Goal: Information Seeking & Learning: Learn about a topic

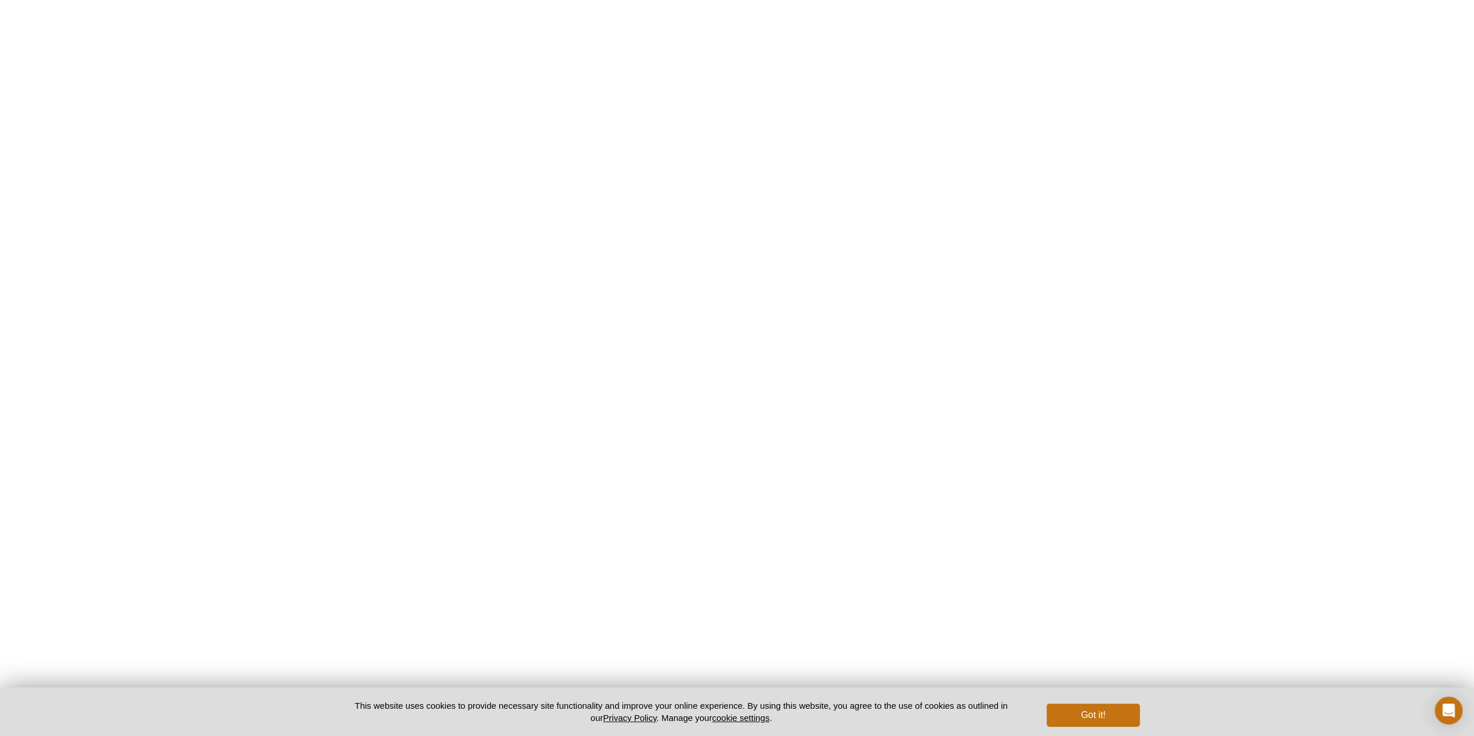
scroll to position [1622, 0]
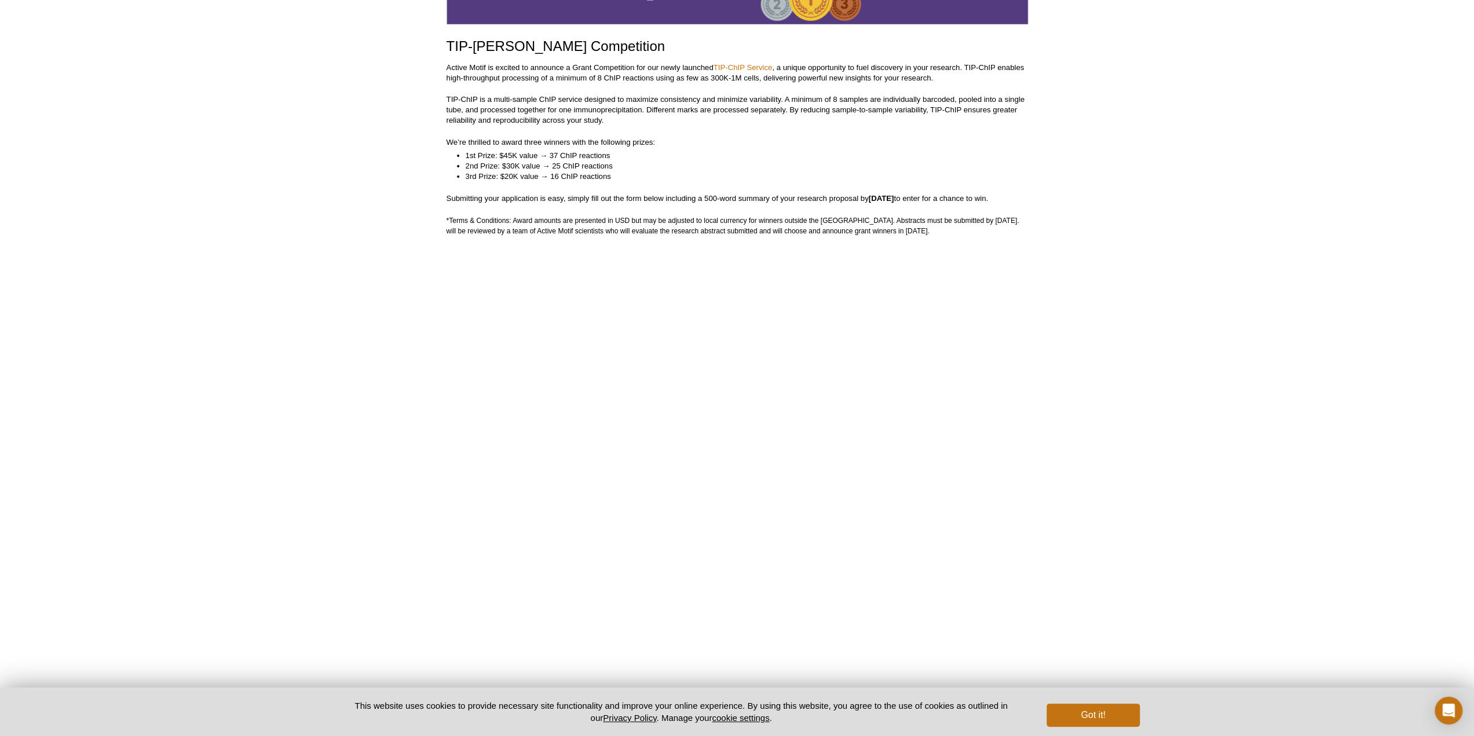
scroll to position [113, 0]
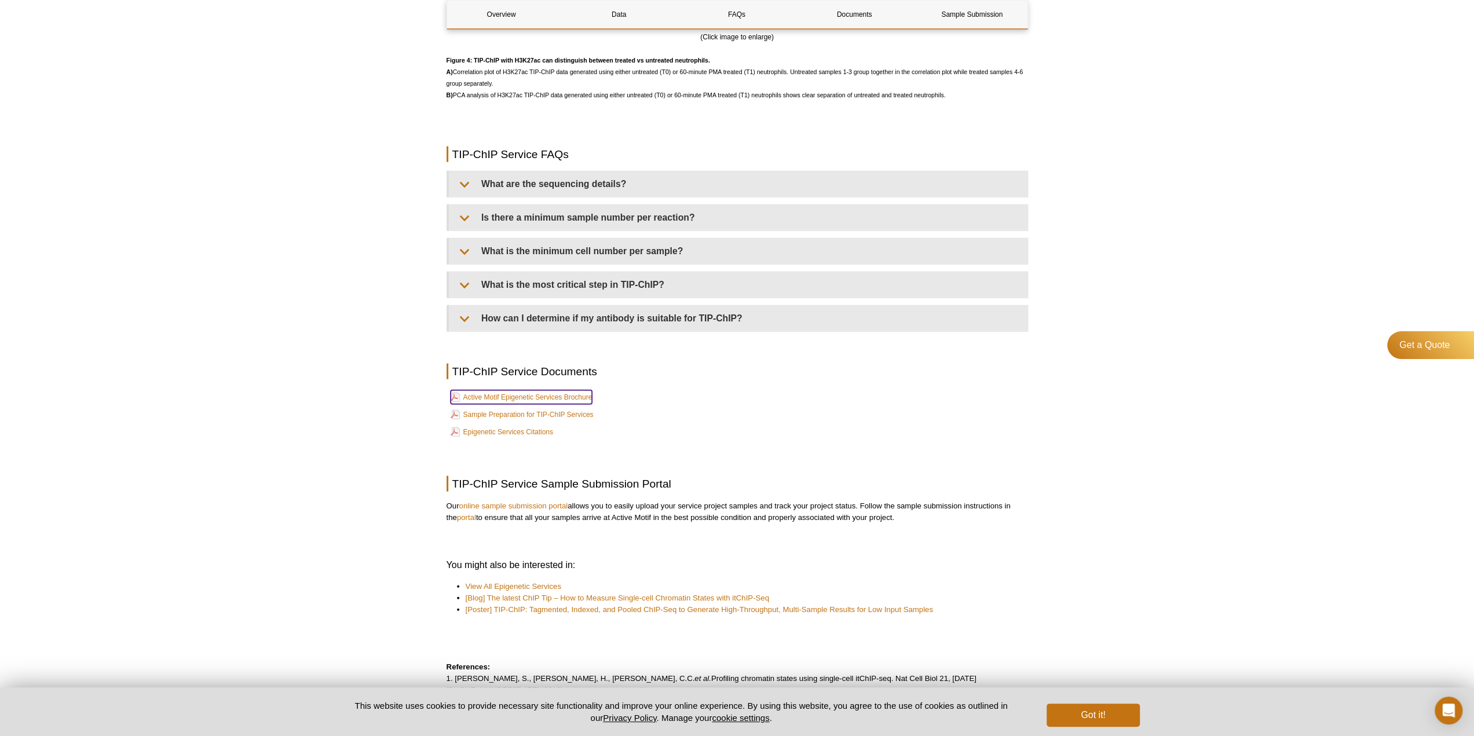
scroll to position [2722, 0]
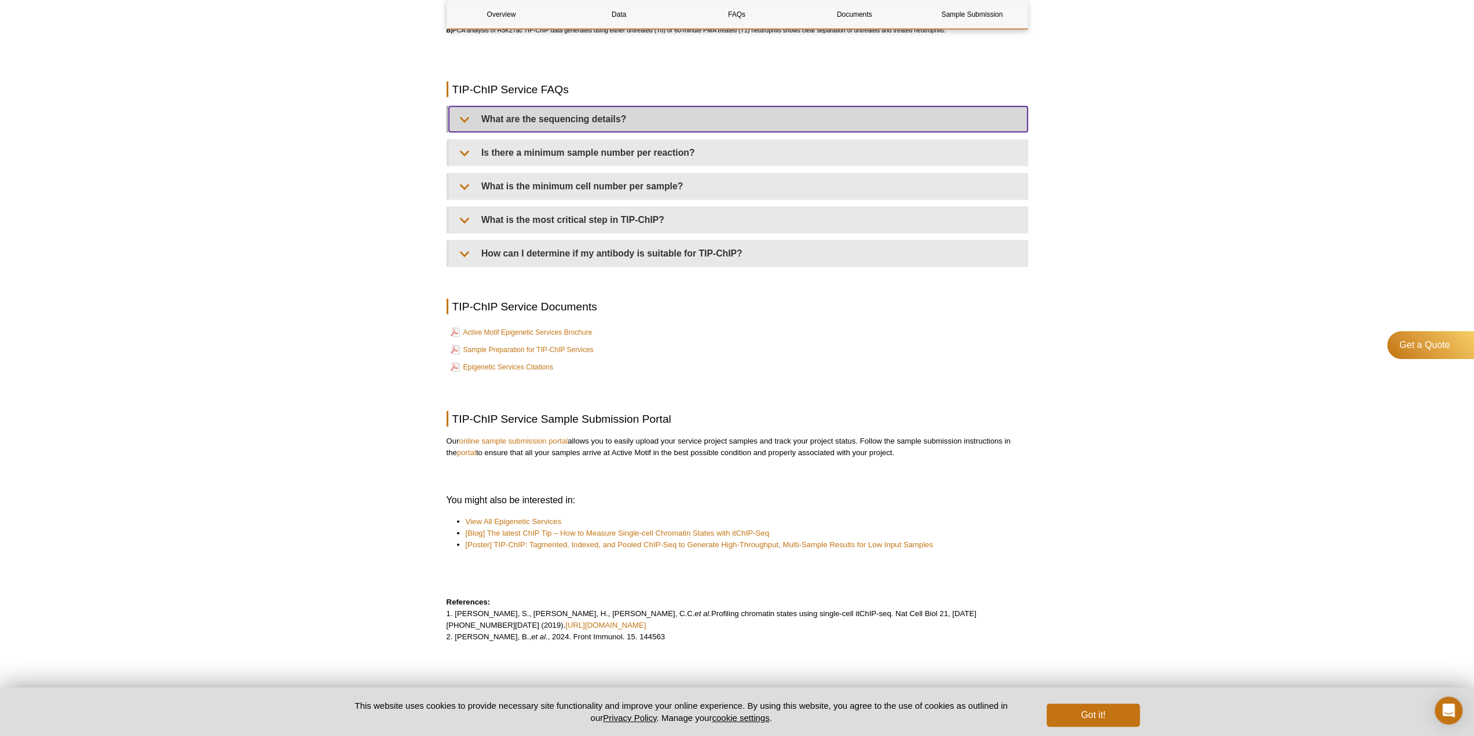
click at [534, 131] on summary "What are the sequencing details?" at bounding box center [738, 119] width 579 height 25
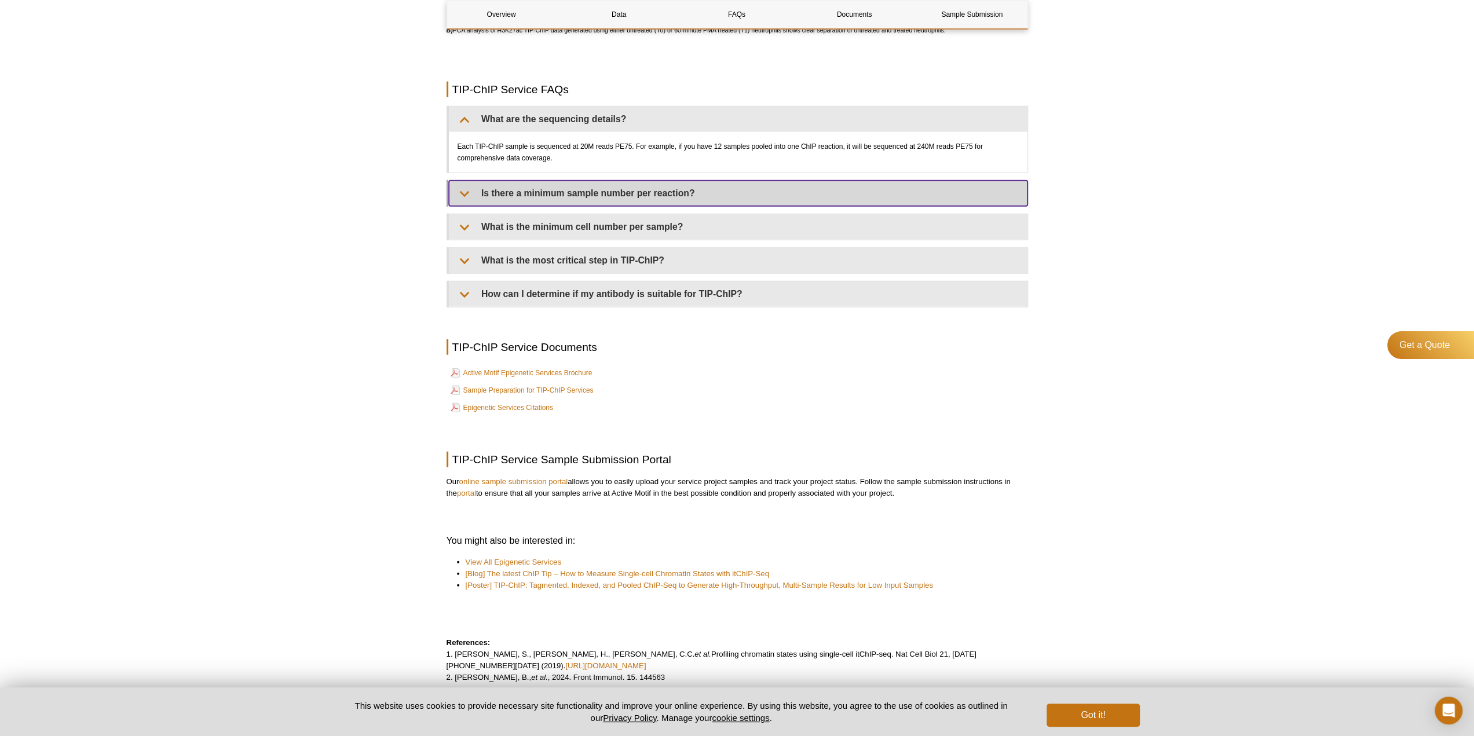
click at [537, 202] on summary "Is there a minimum sample number per reaction?" at bounding box center [738, 193] width 579 height 25
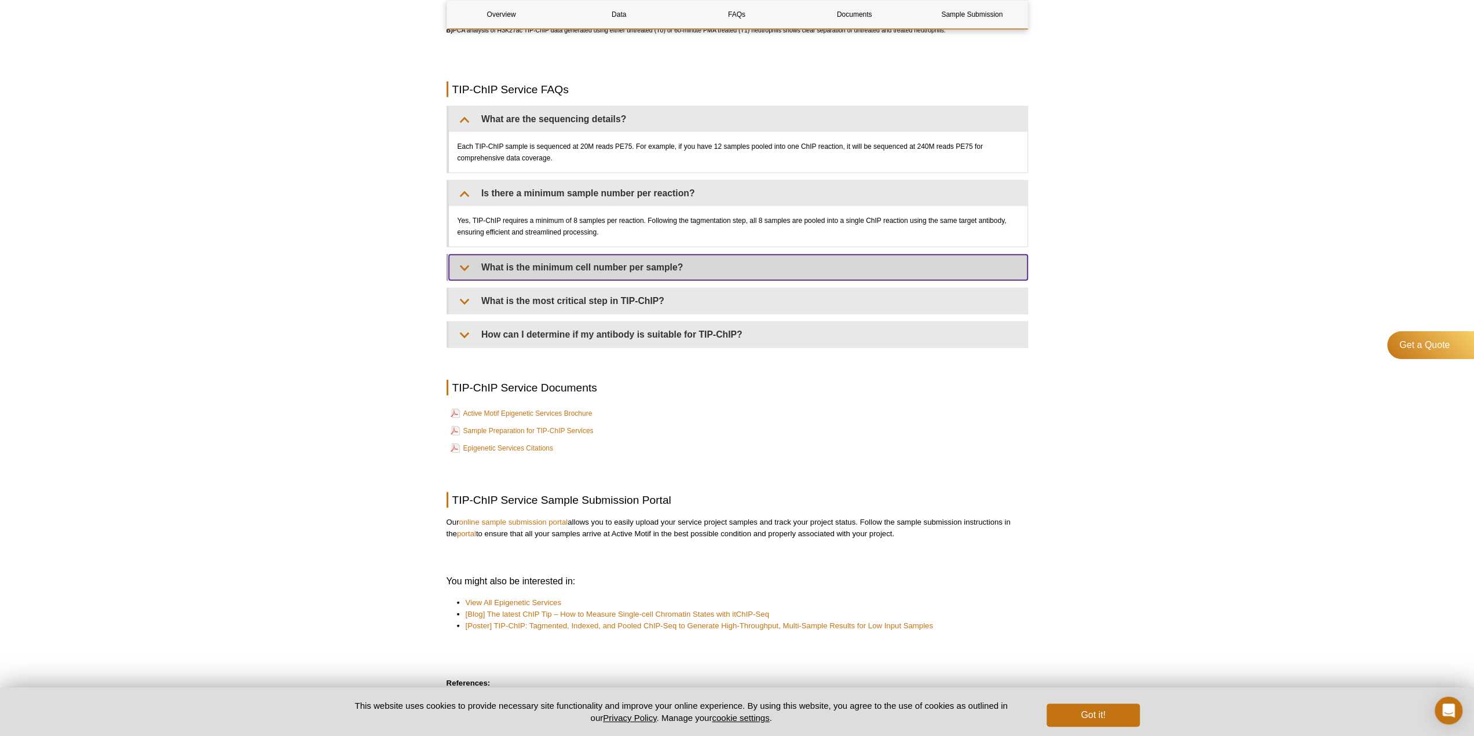
click at [545, 269] on summary "What is the minimum cell number per sample?" at bounding box center [738, 267] width 579 height 25
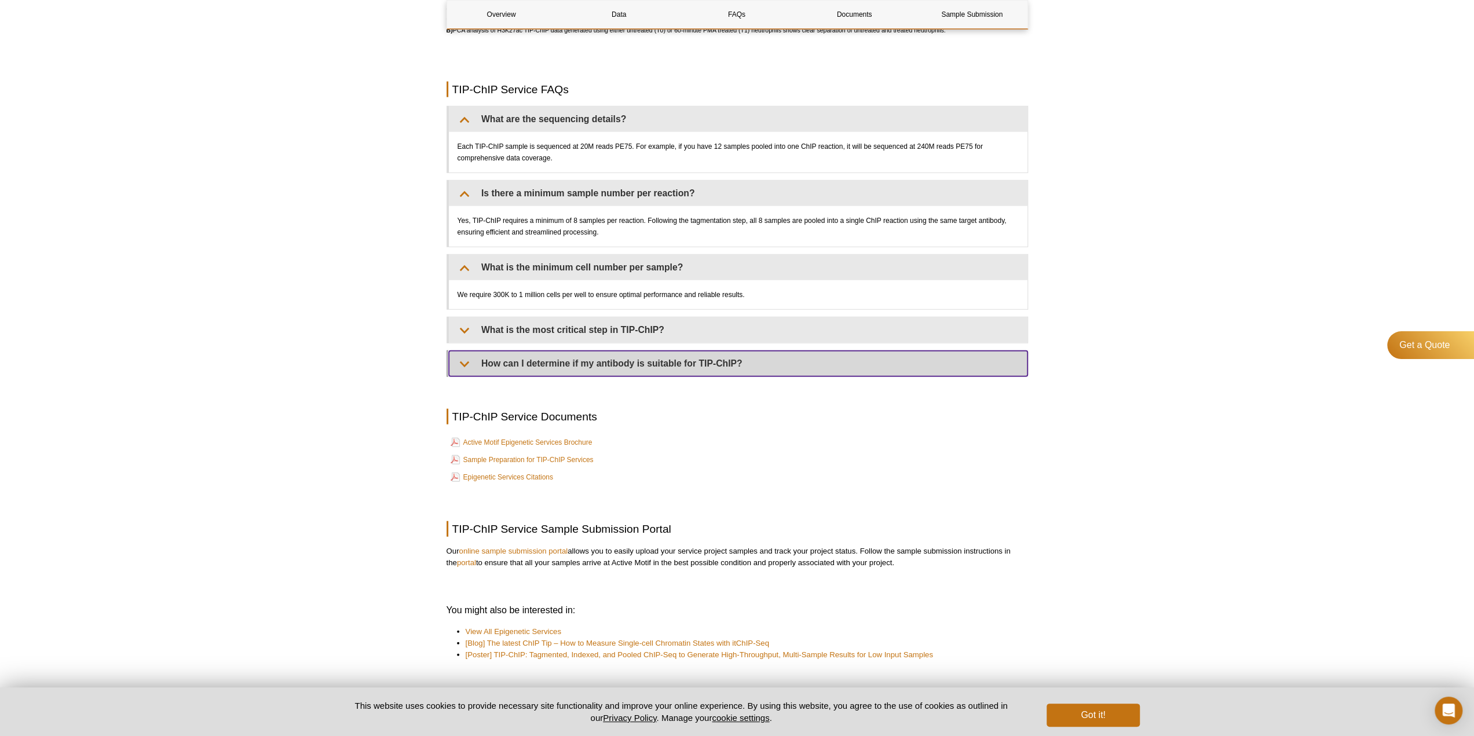
click at [550, 376] on summary "How can I determine if my antibody is suitable for TIP-ChIP?" at bounding box center [738, 363] width 579 height 25
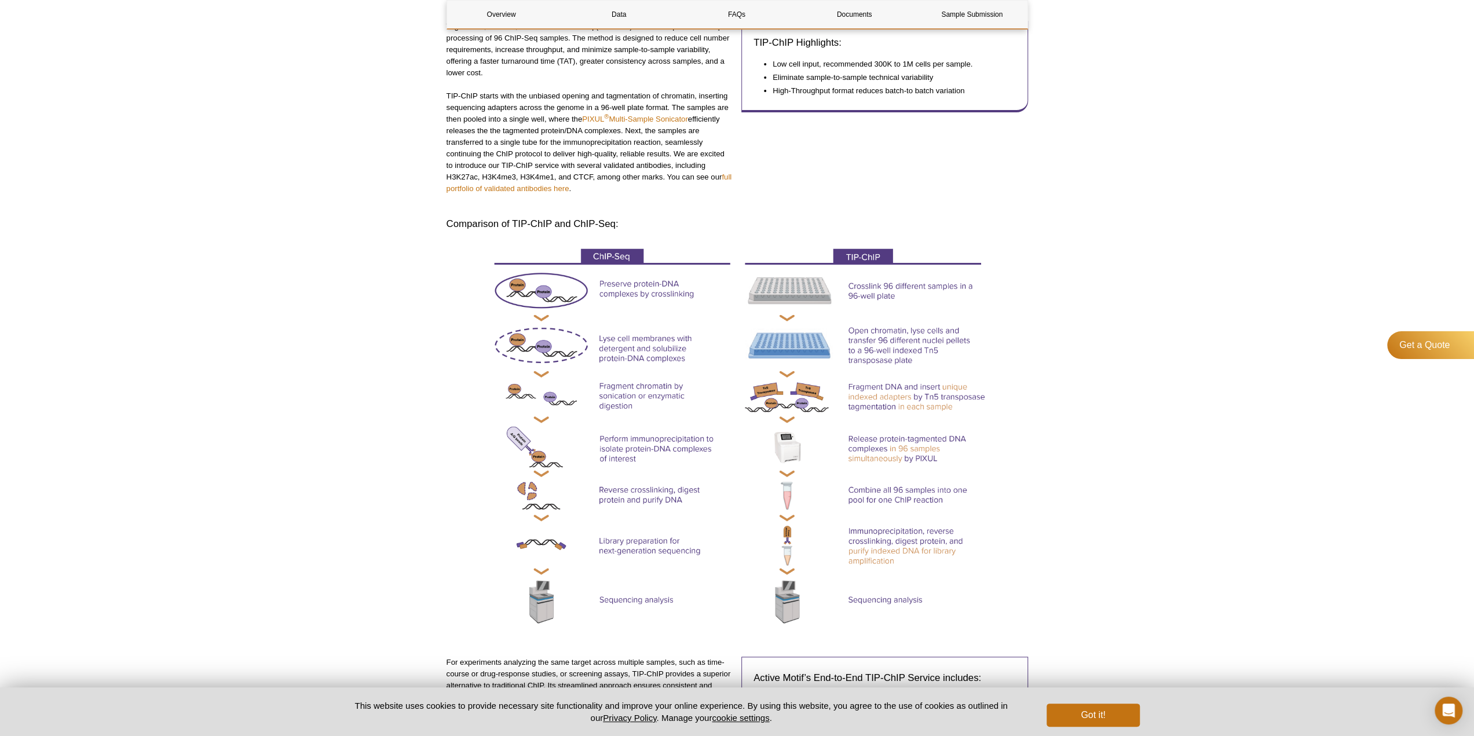
scroll to position [0, 0]
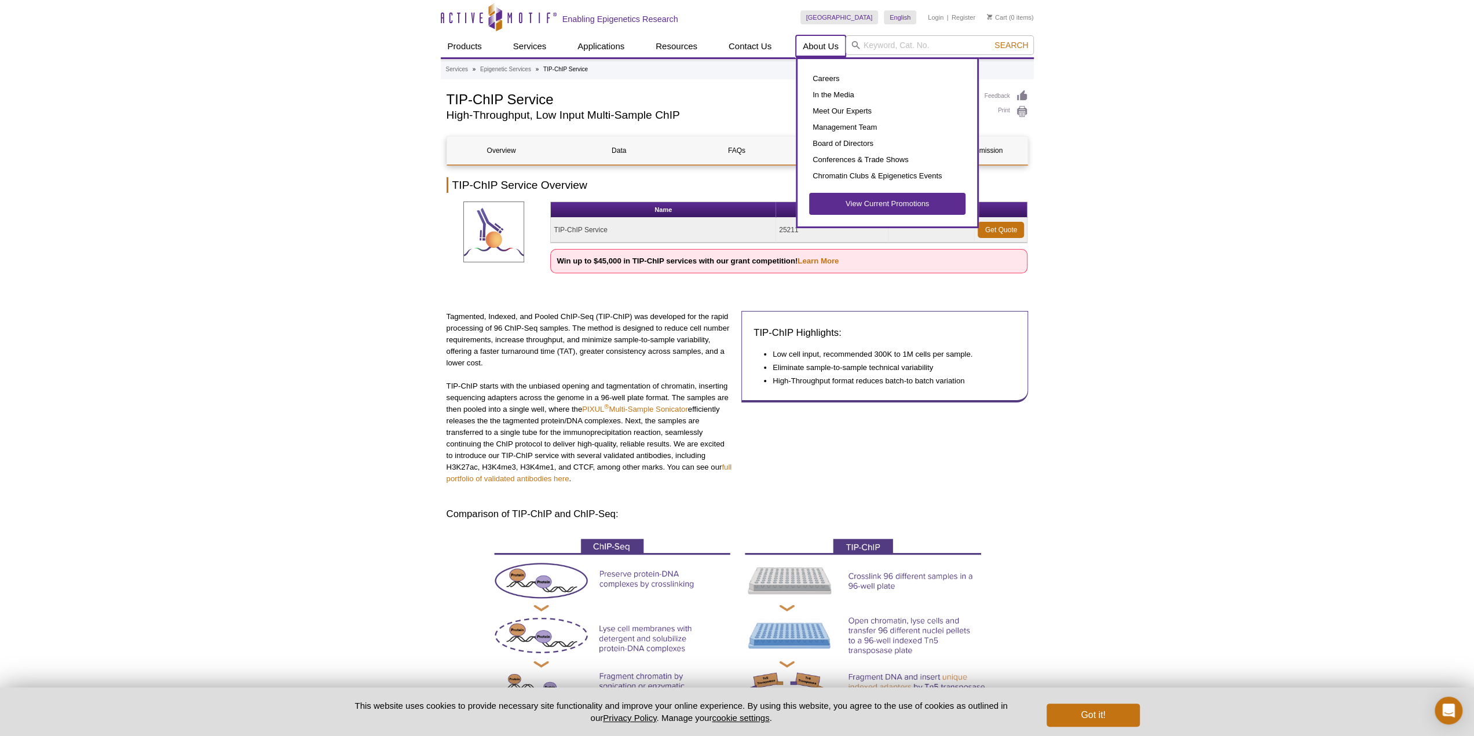
click at [818, 41] on link "About Us" at bounding box center [821, 46] width 50 height 22
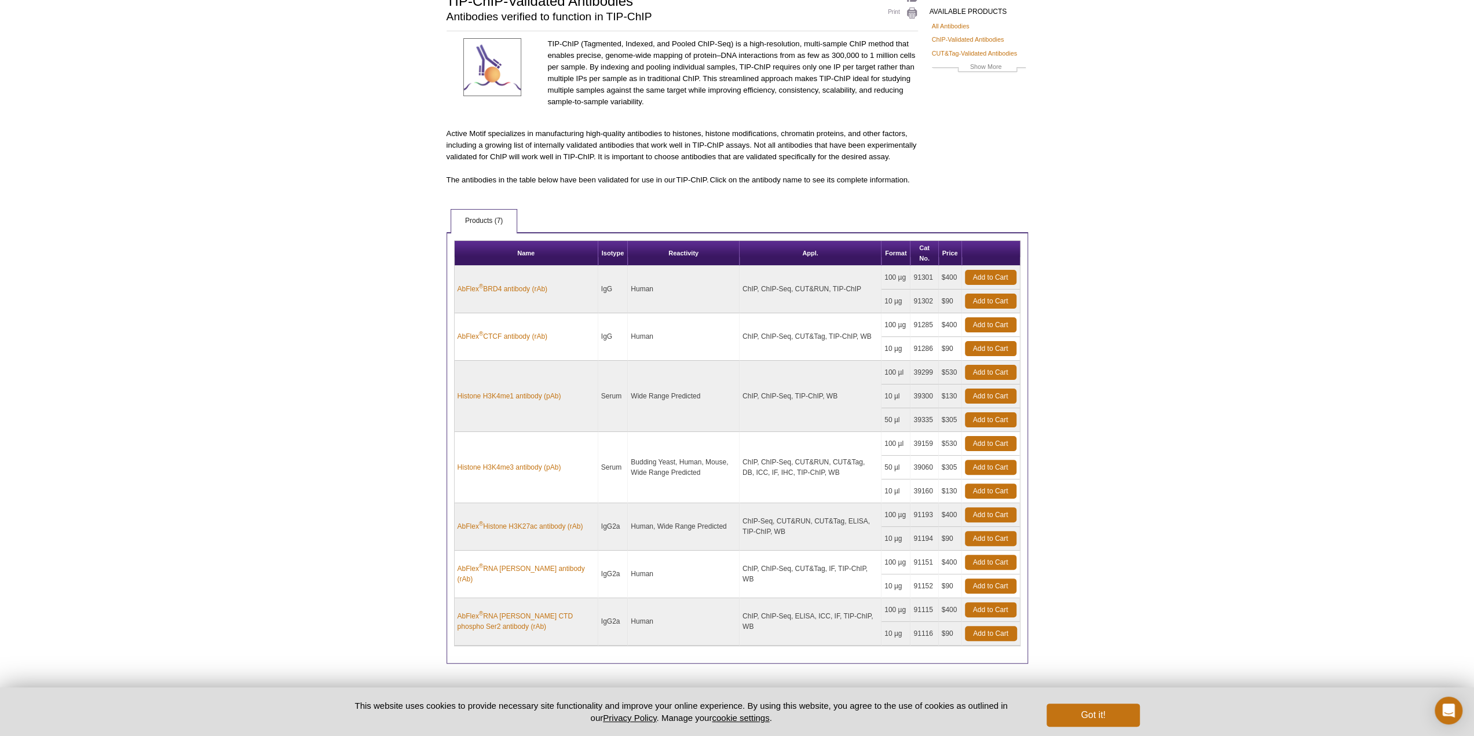
scroll to position [41, 0]
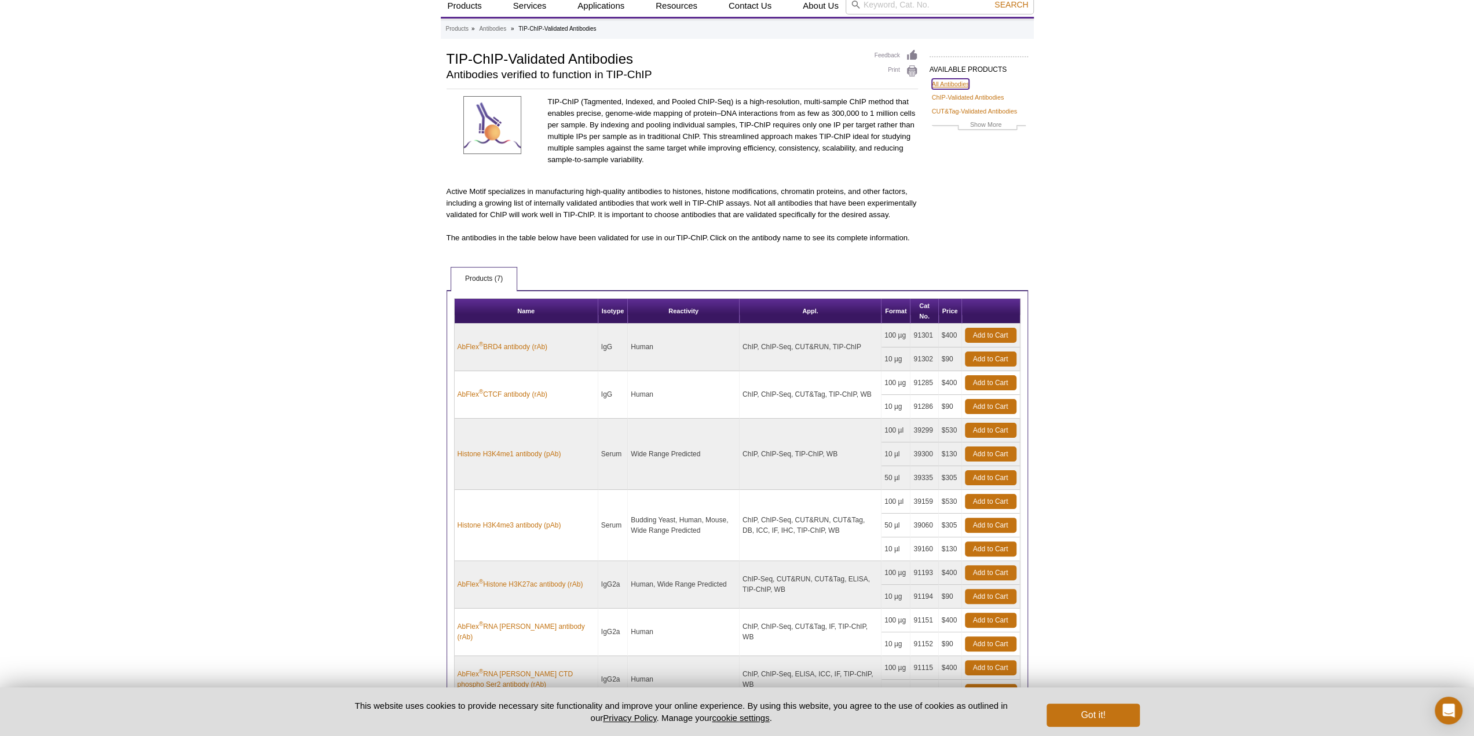
click at [955, 85] on link "All Antibodies" at bounding box center [951, 84] width 38 height 10
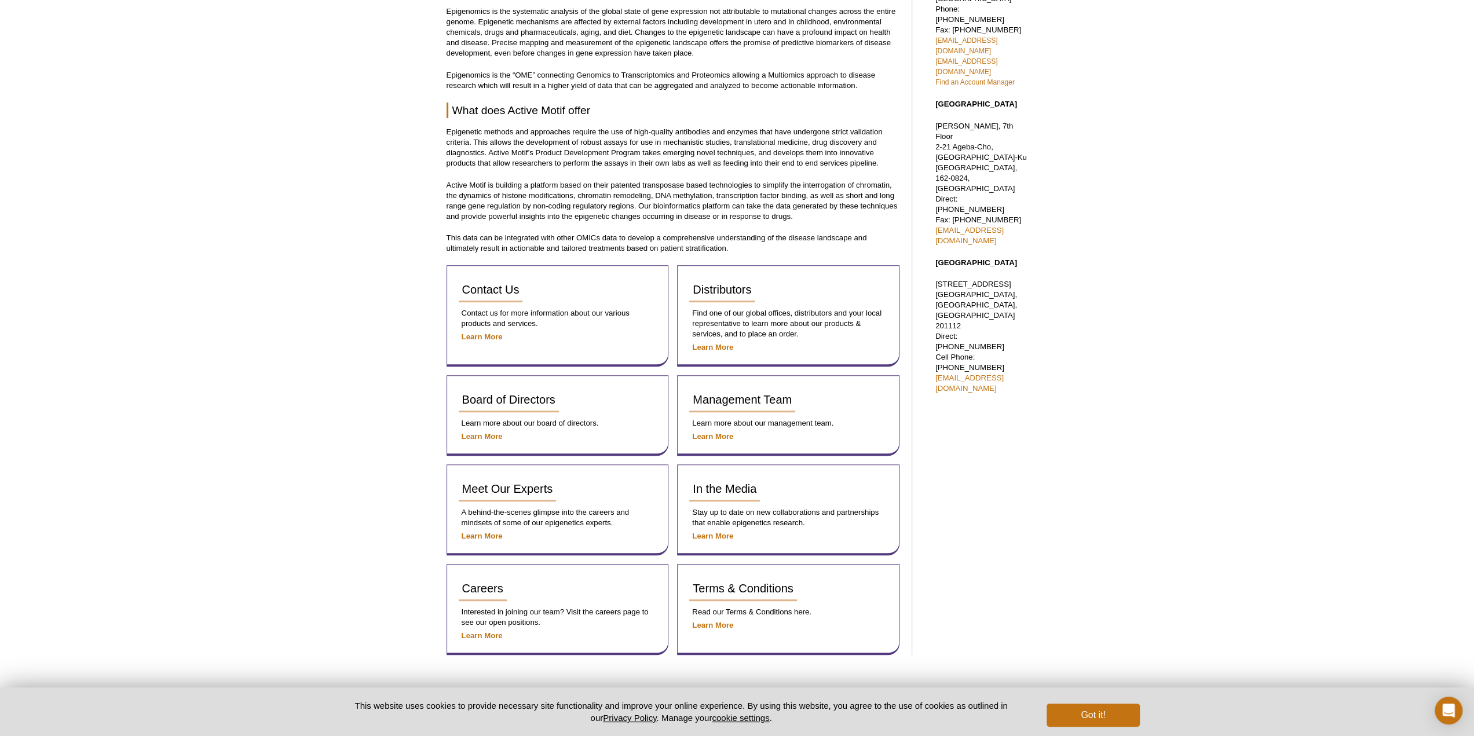
scroll to position [397, 0]
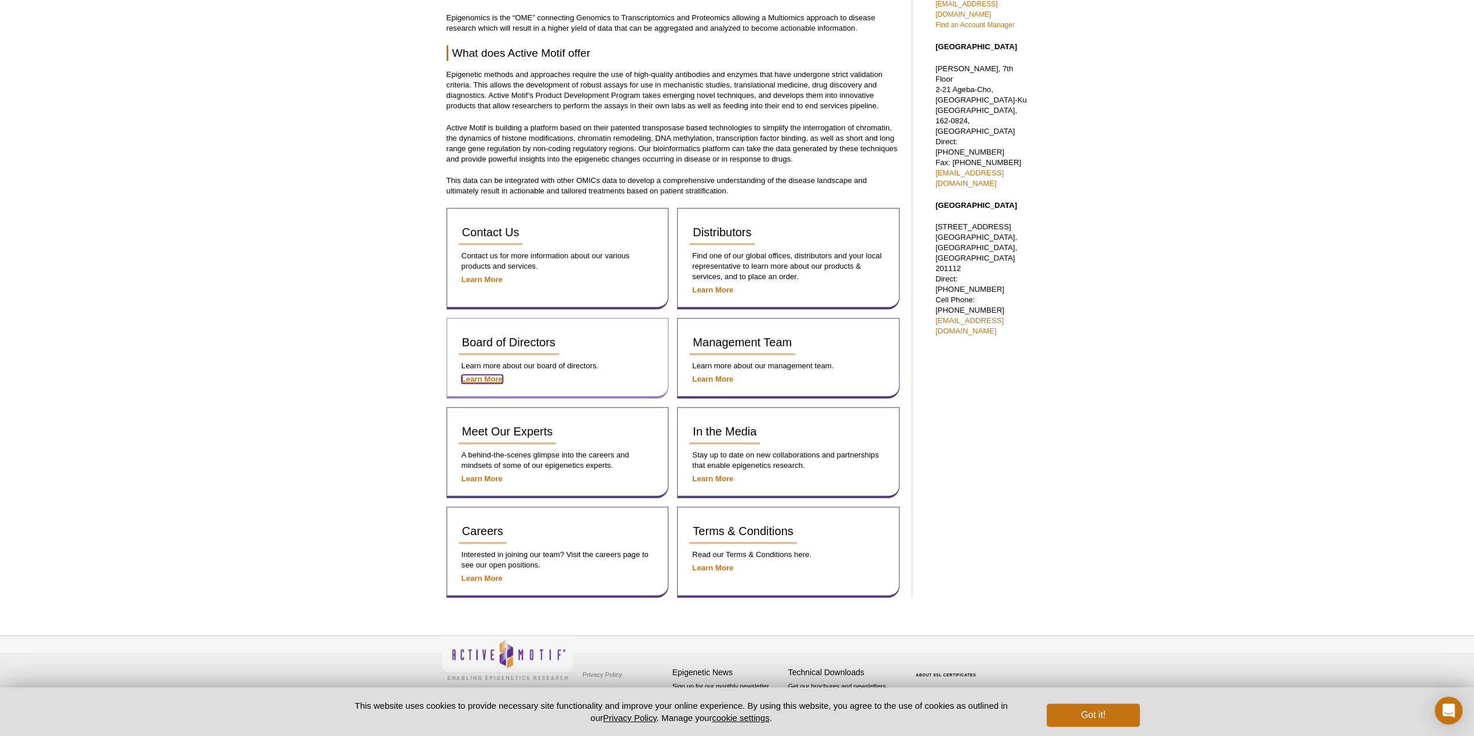
click at [485, 376] on strong "Learn More" at bounding box center [482, 379] width 41 height 9
click at [504, 346] on span "Board of Directors" at bounding box center [508, 342] width 93 height 13
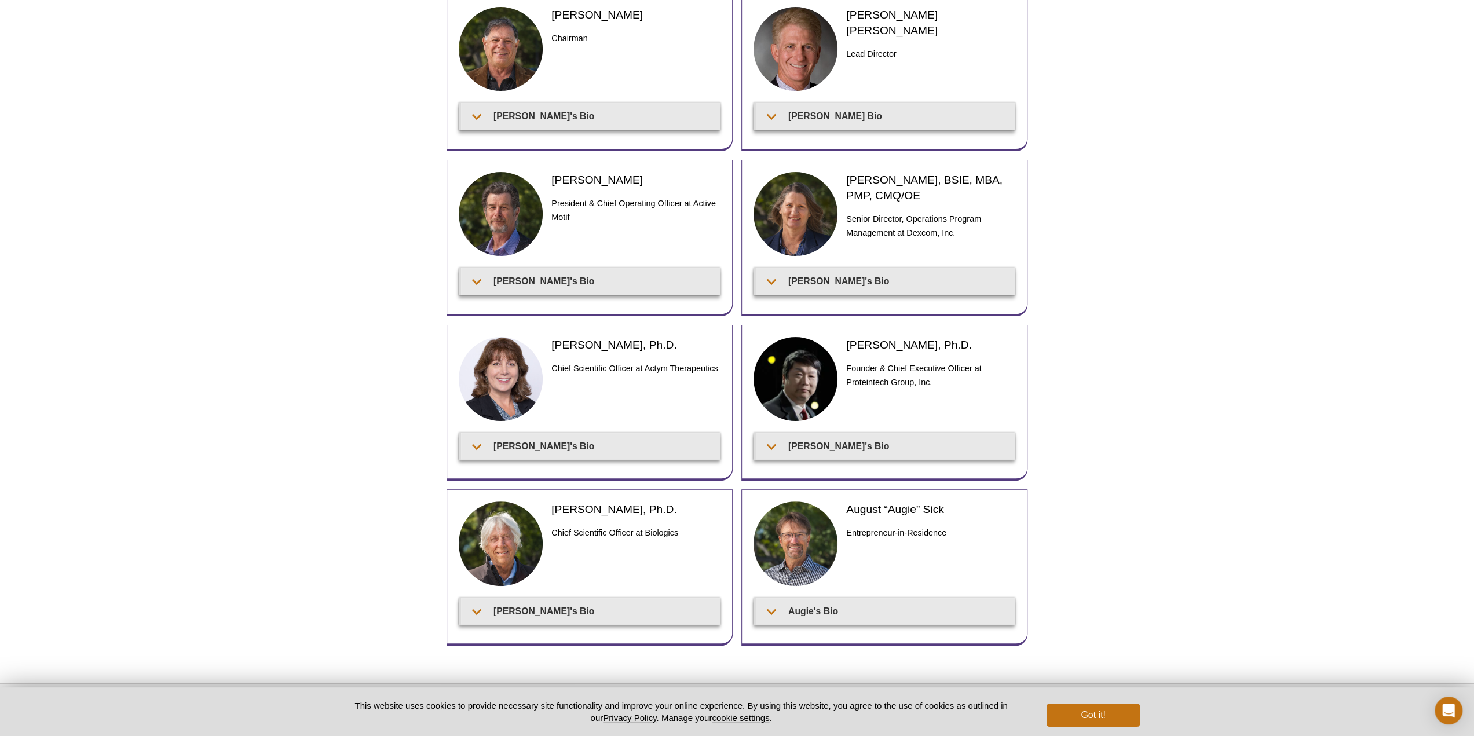
scroll to position [146, 0]
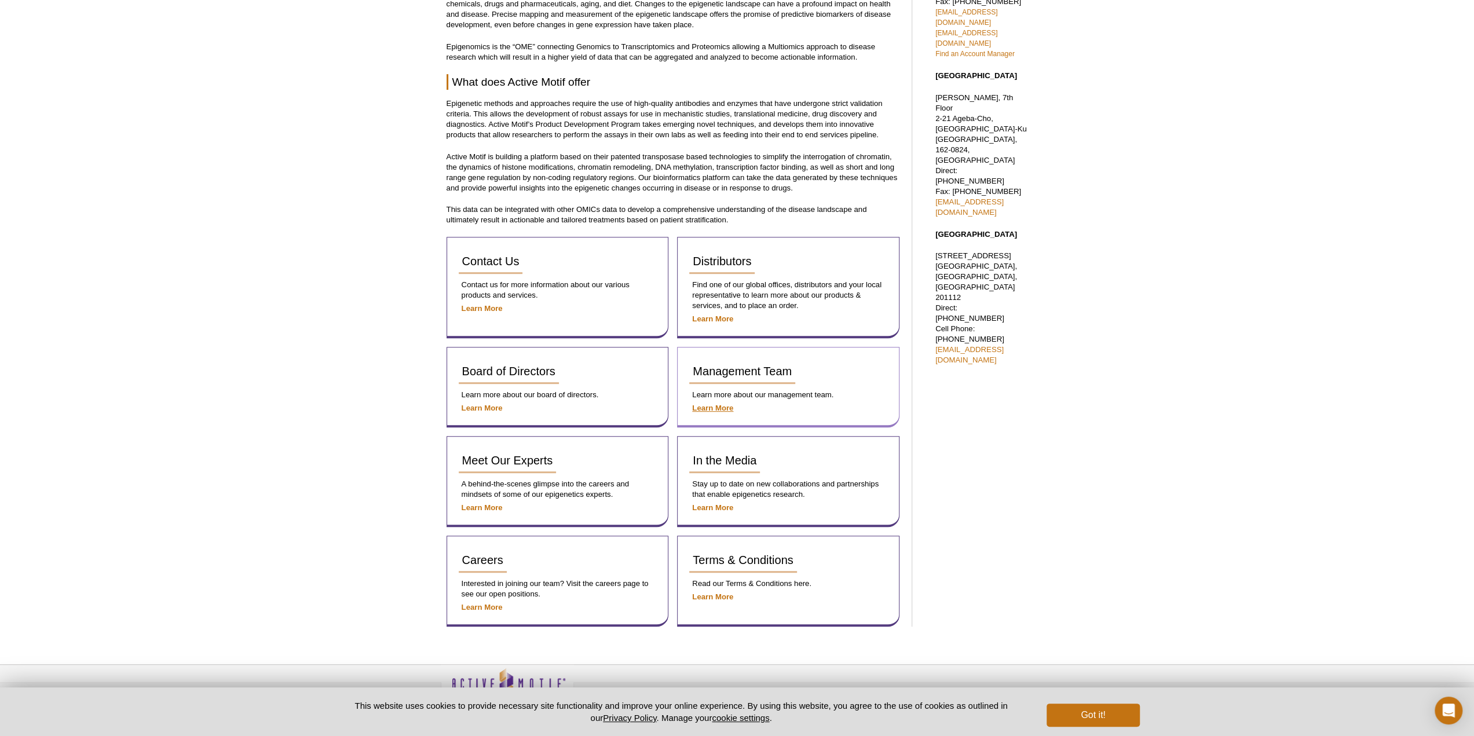
scroll to position [397, 0]
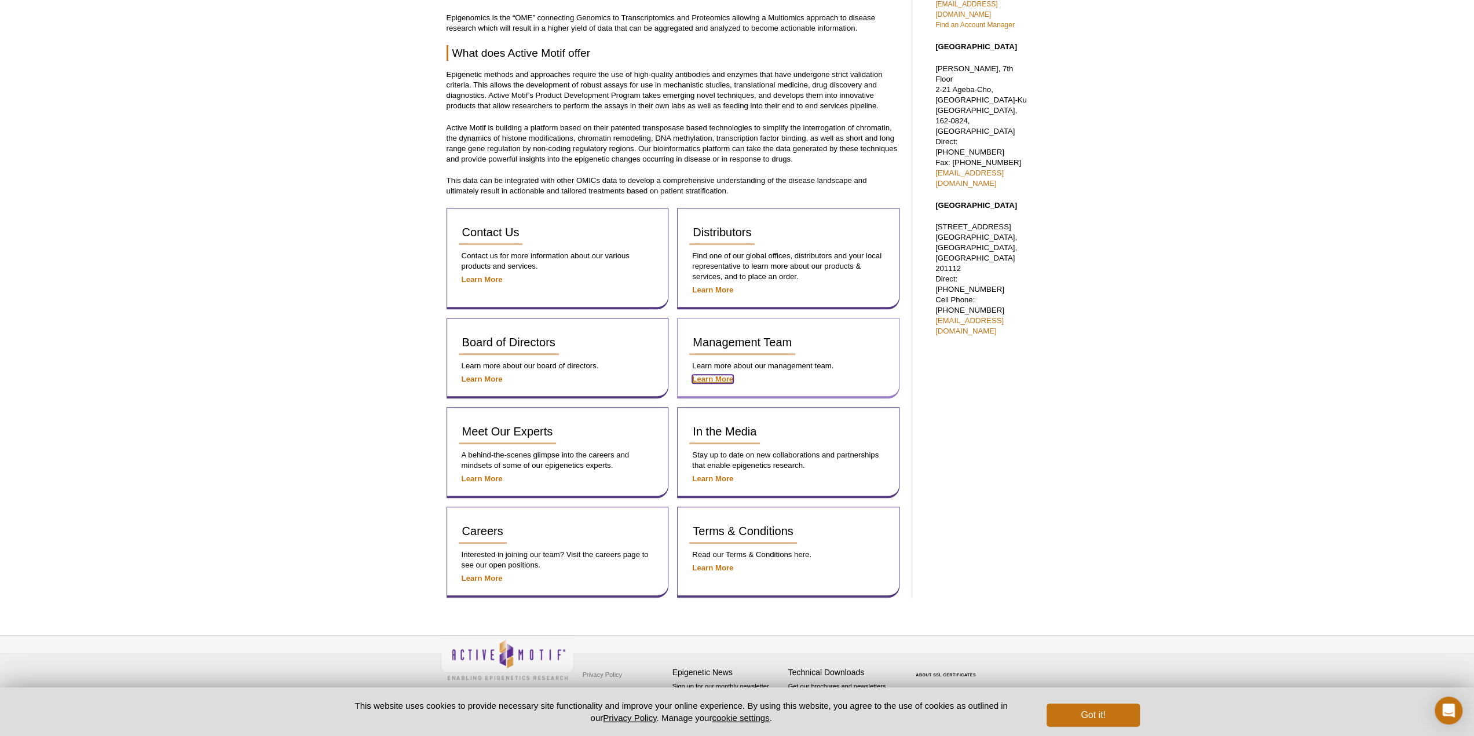
click at [713, 375] on strong "Learn More" at bounding box center [712, 379] width 41 height 9
click at [485, 583] on p "Learn More" at bounding box center [558, 578] width 198 height 10
click at [487, 539] on link "Careers" at bounding box center [483, 531] width 48 height 25
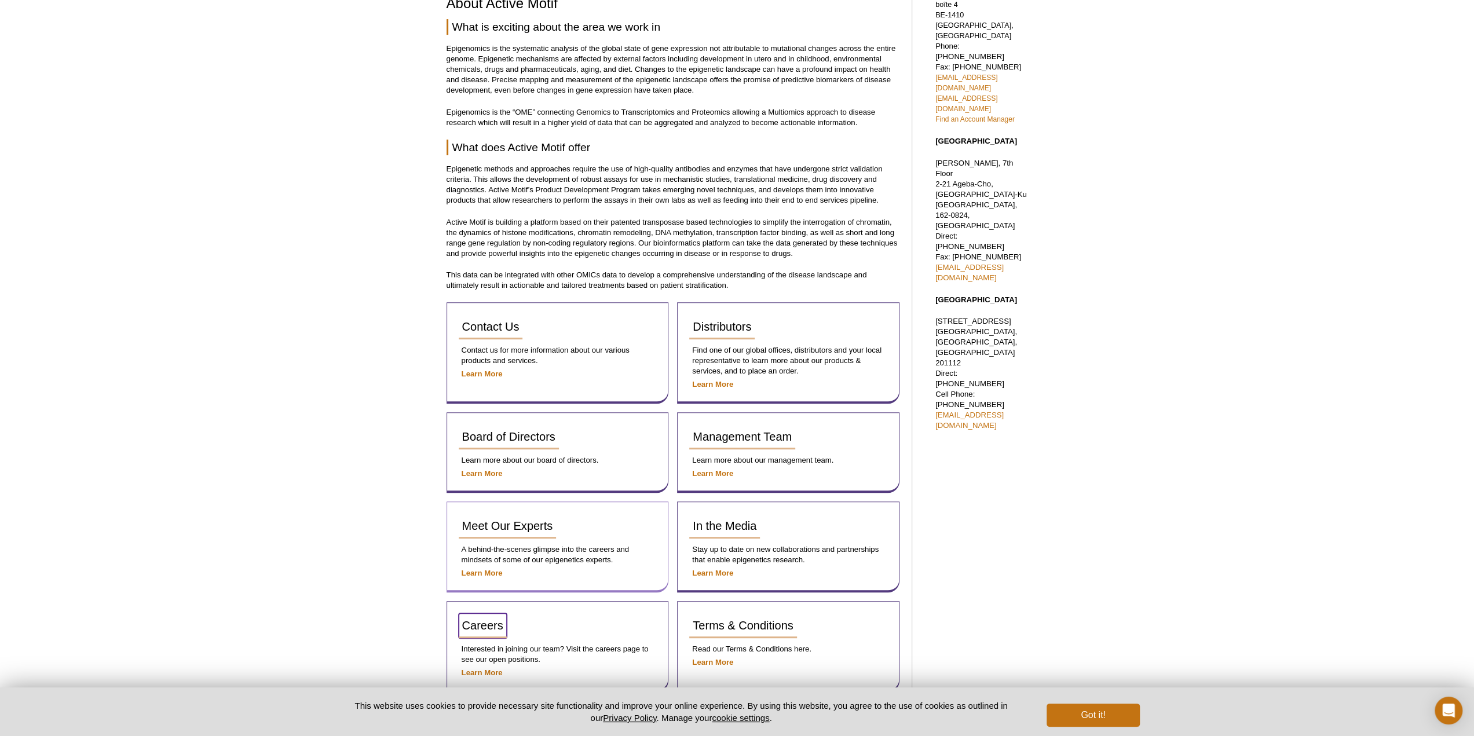
scroll to position [166, 0]
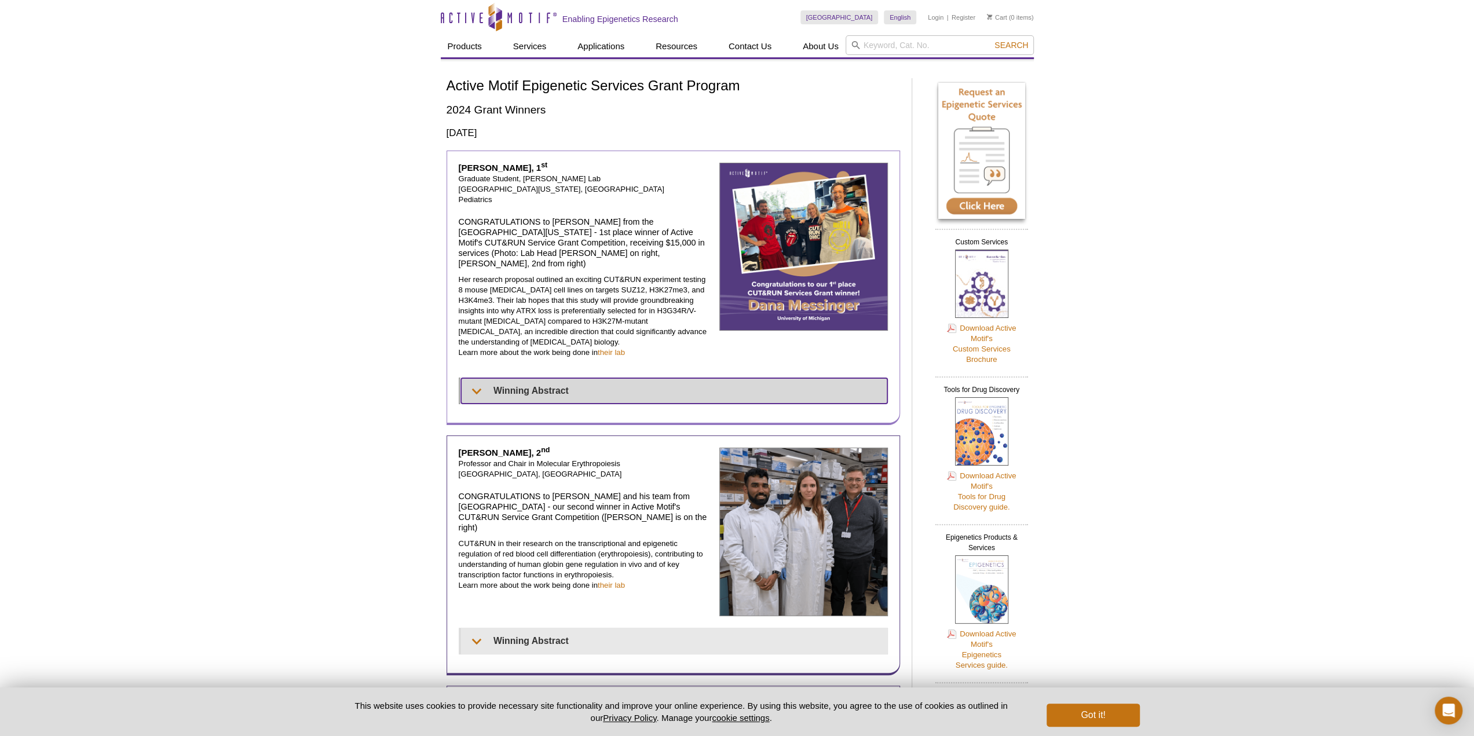
click at [515, 378] on summary "Winning Abstract" at bounding box center [674, 390] width 426 height 25
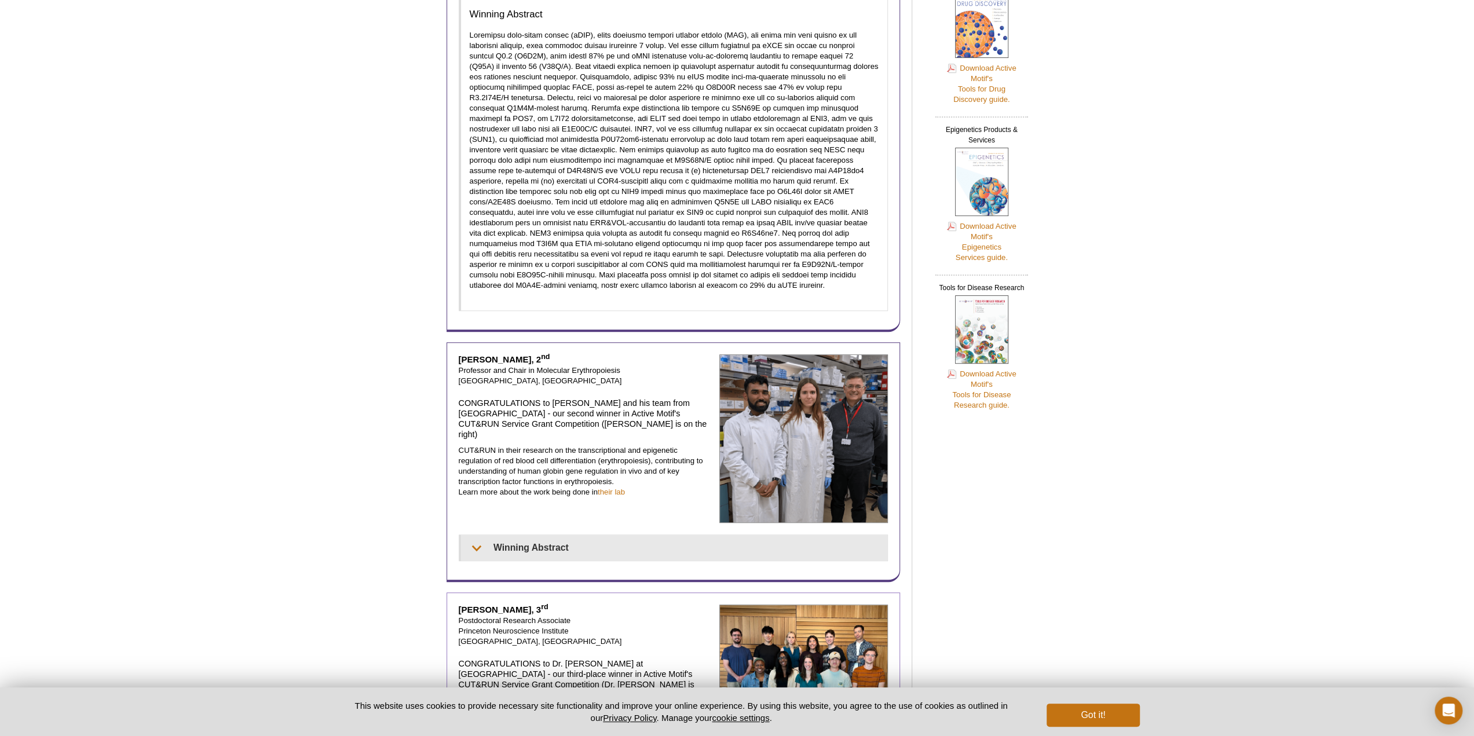
scroll to position [521, 0]
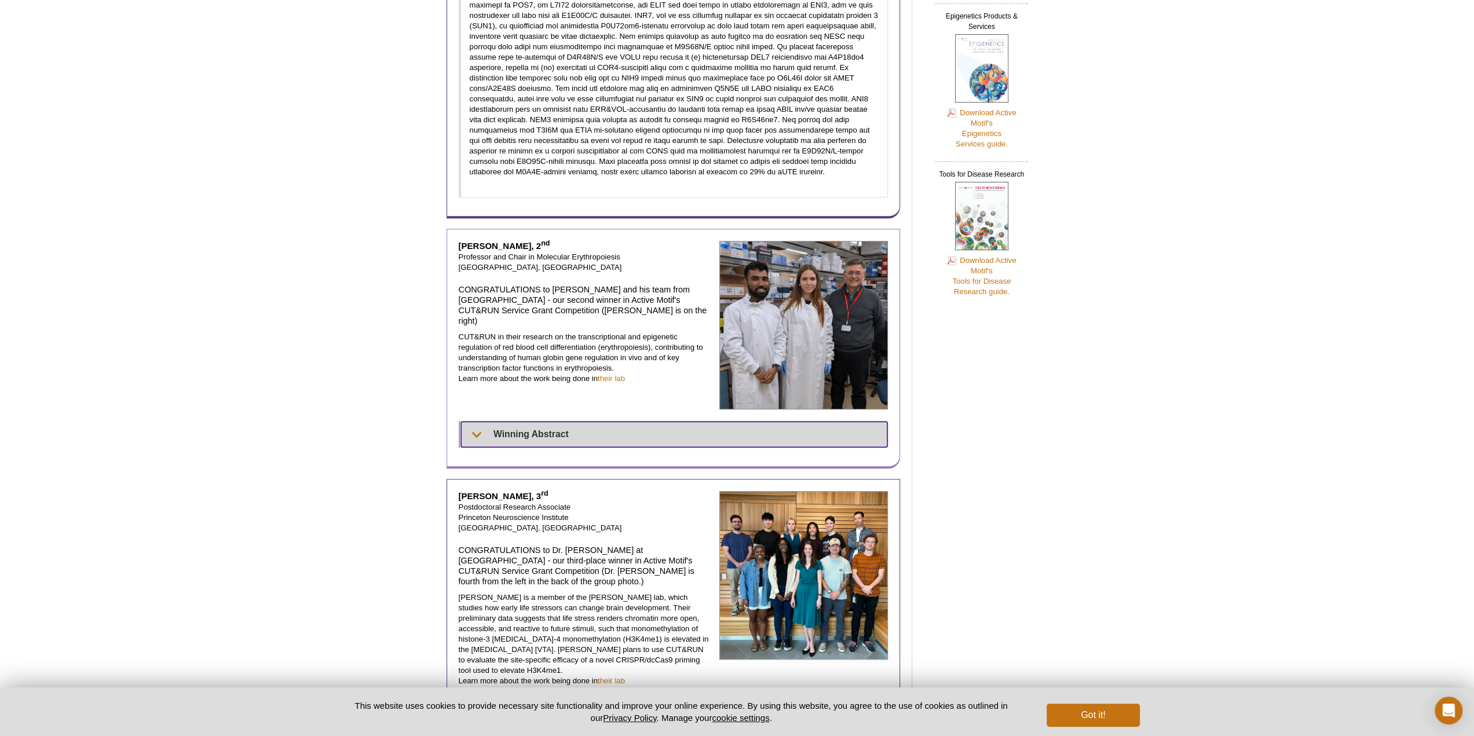
click at [593, 422] on summary "Winning Abstract" at bounding box center [674, 434] width 427 height 25
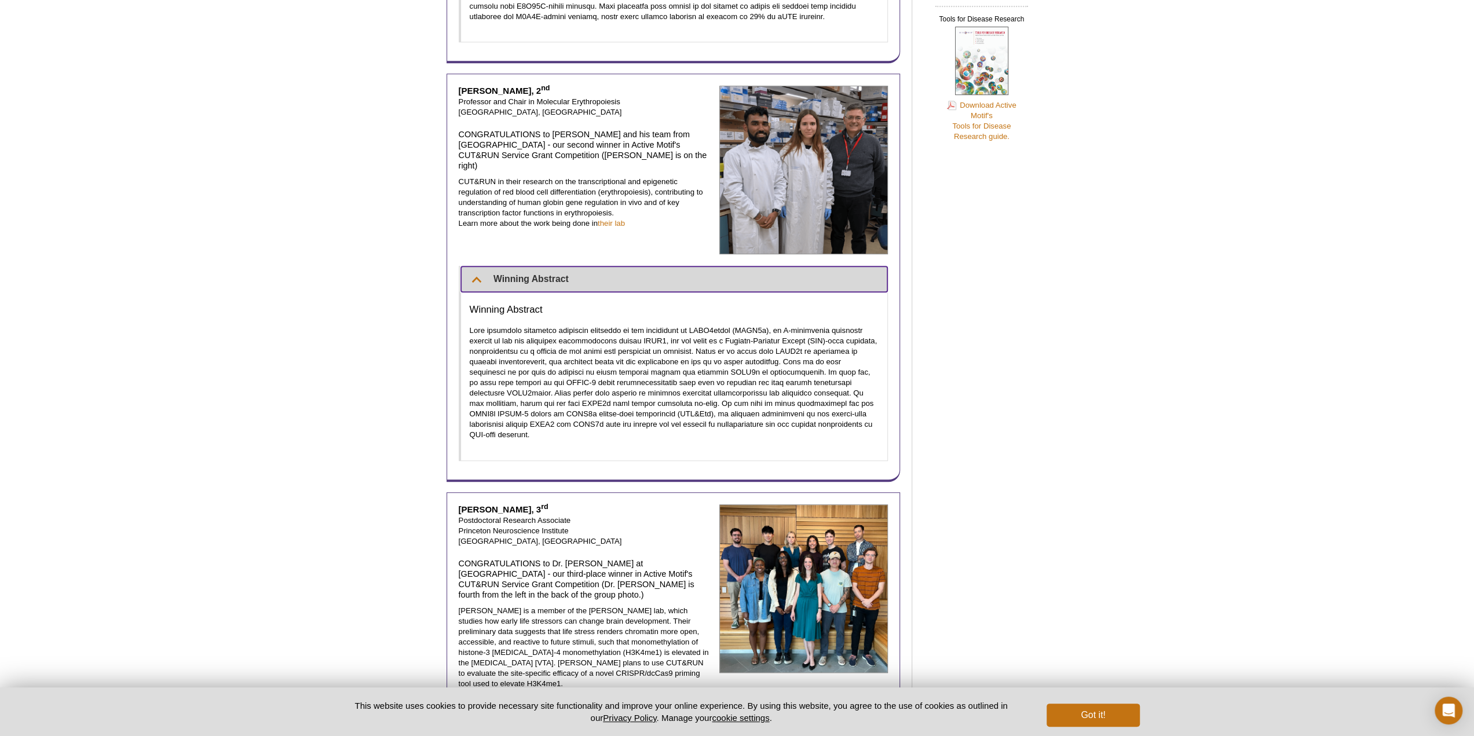
scroll to position [811, 0]
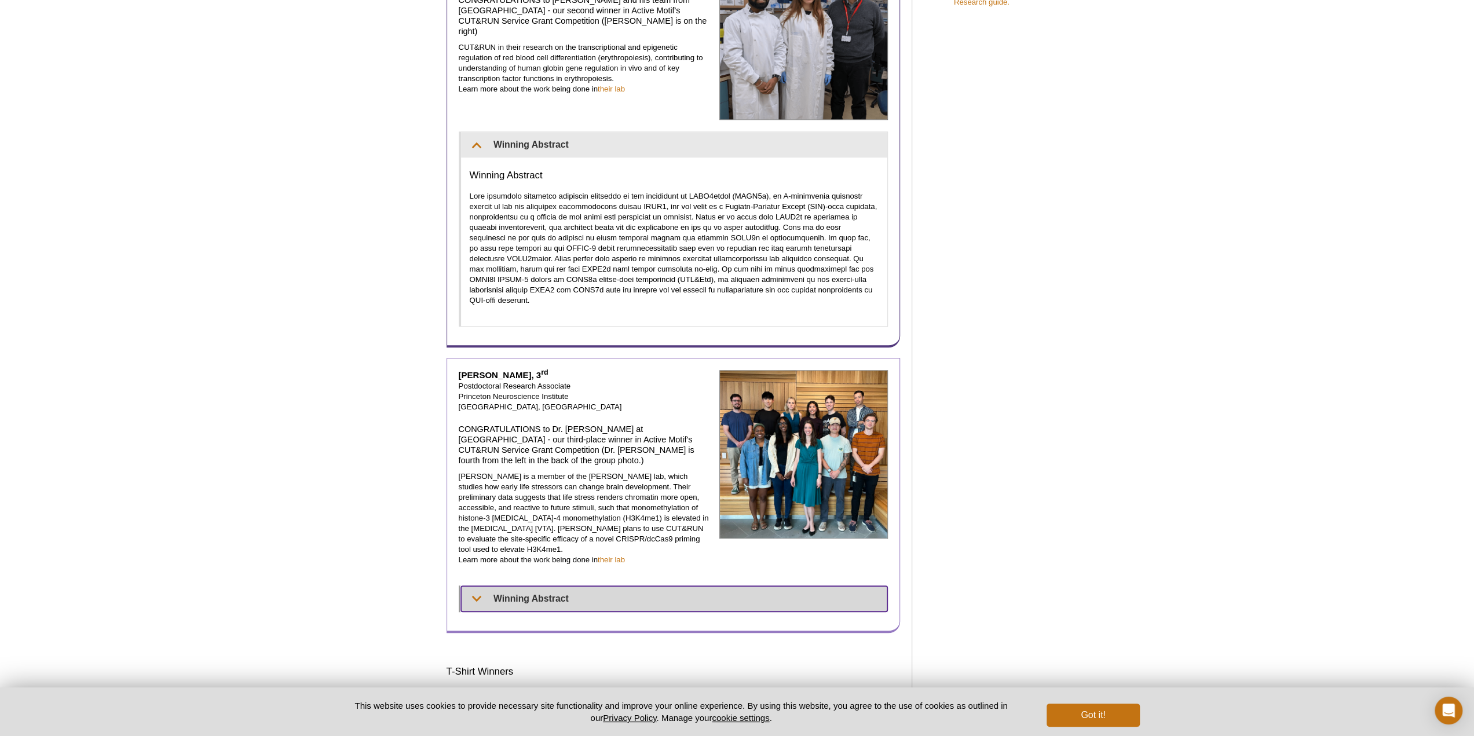
click at [498, 586] on summary "Winning Abstract" at bounding box center [674, 598] width 427 height 25
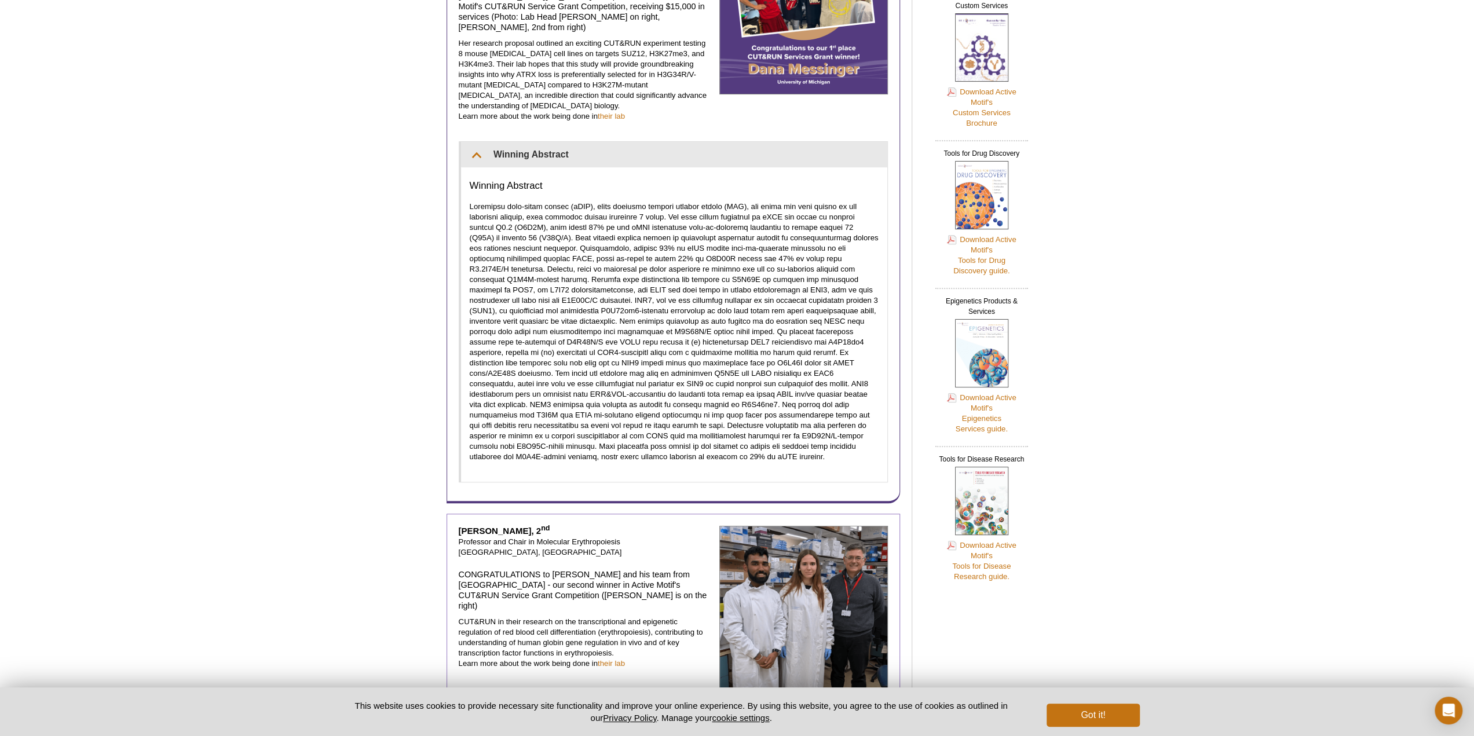
scroll to position [232, 0]
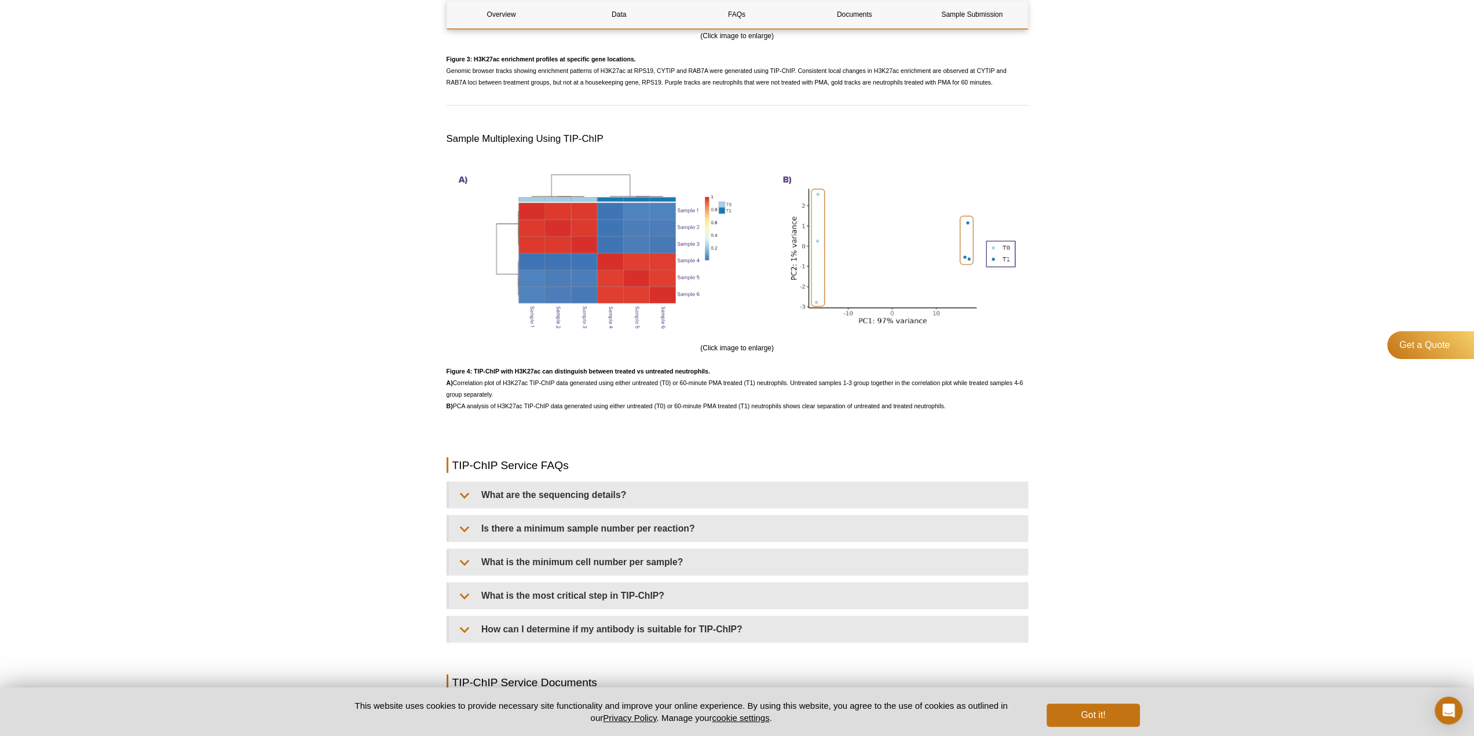
scroll to position [2490, 0]
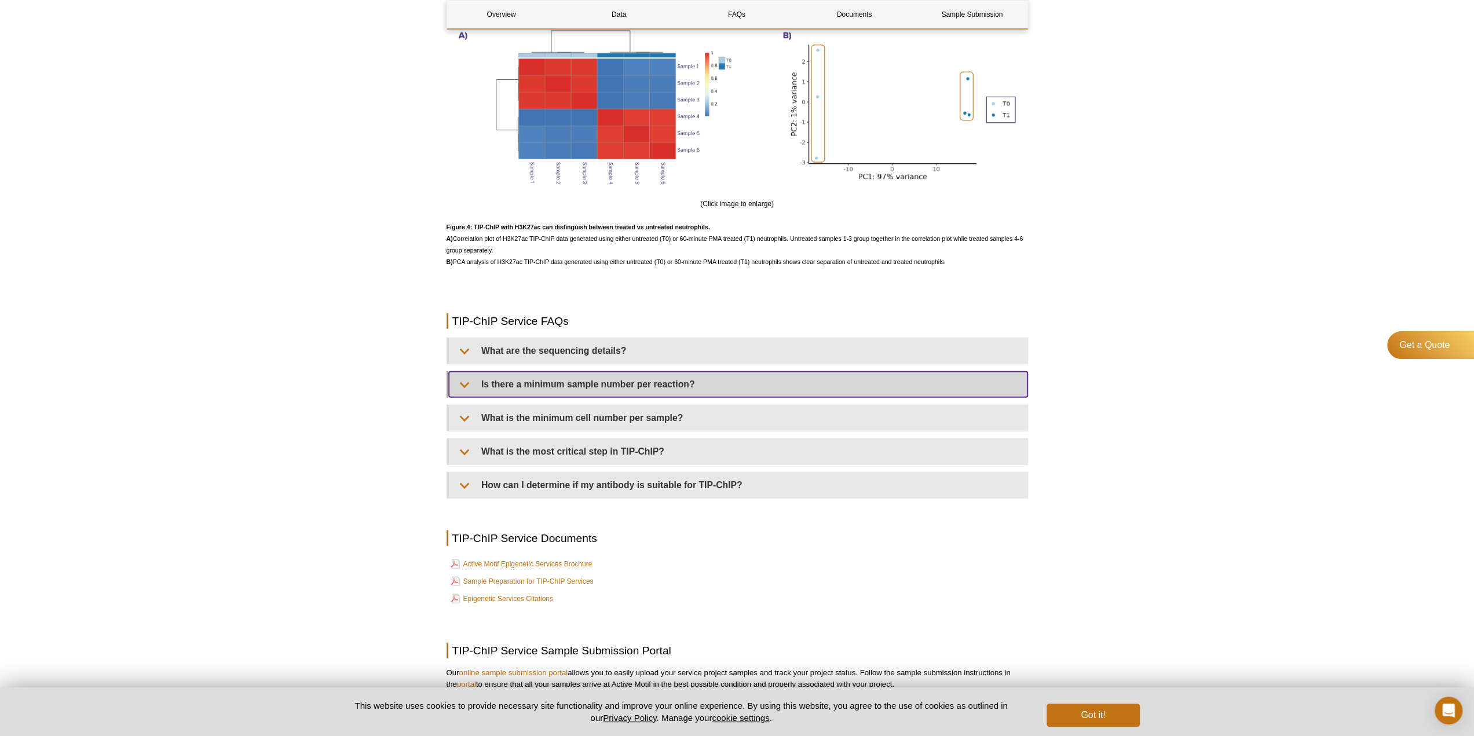
click at [616, 392] on summary "Is there a minimum sample number per reaction?" at bounding box center [738, 384] width 579 height 25
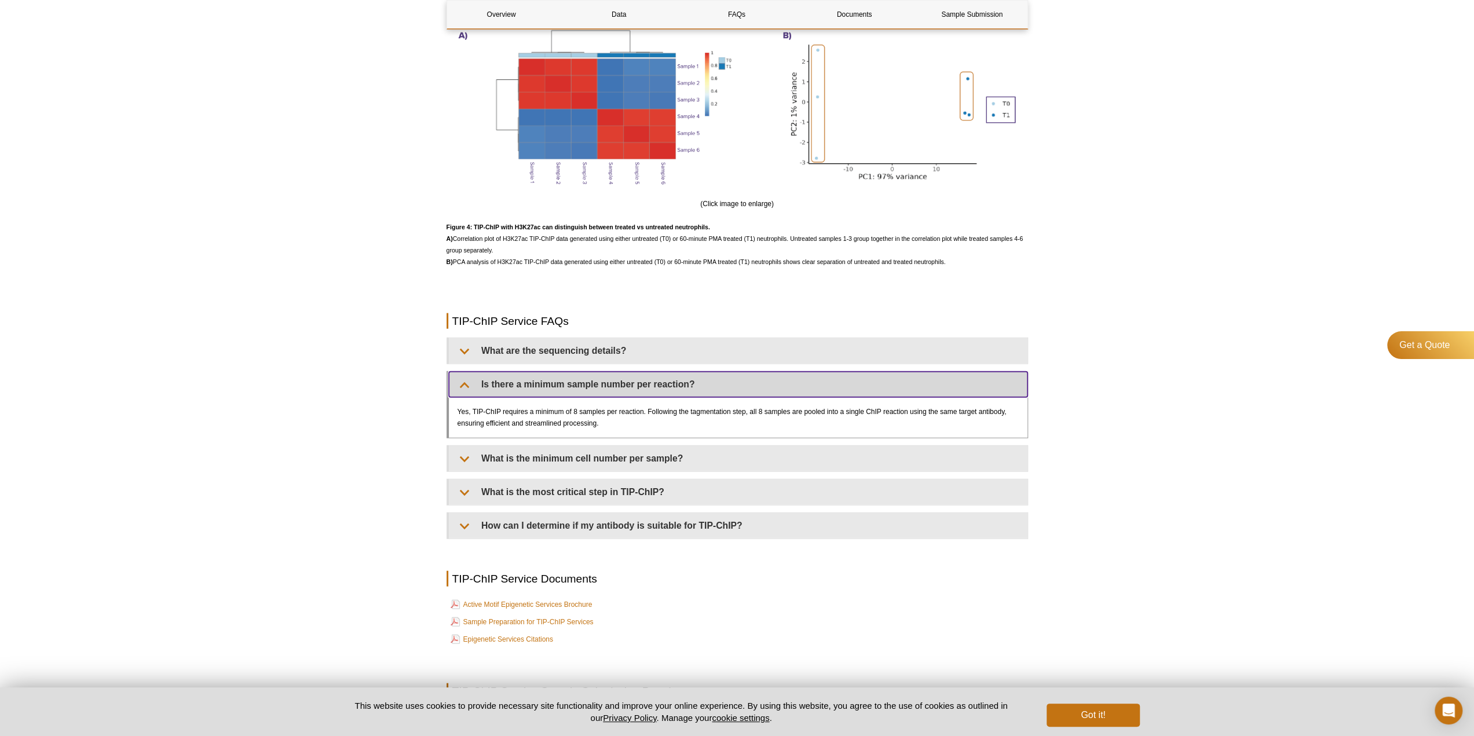
click at [604, 397] on summary "Is there a minimum sample number per reaction?" at bounding box center [738, 384] width 579 height 25
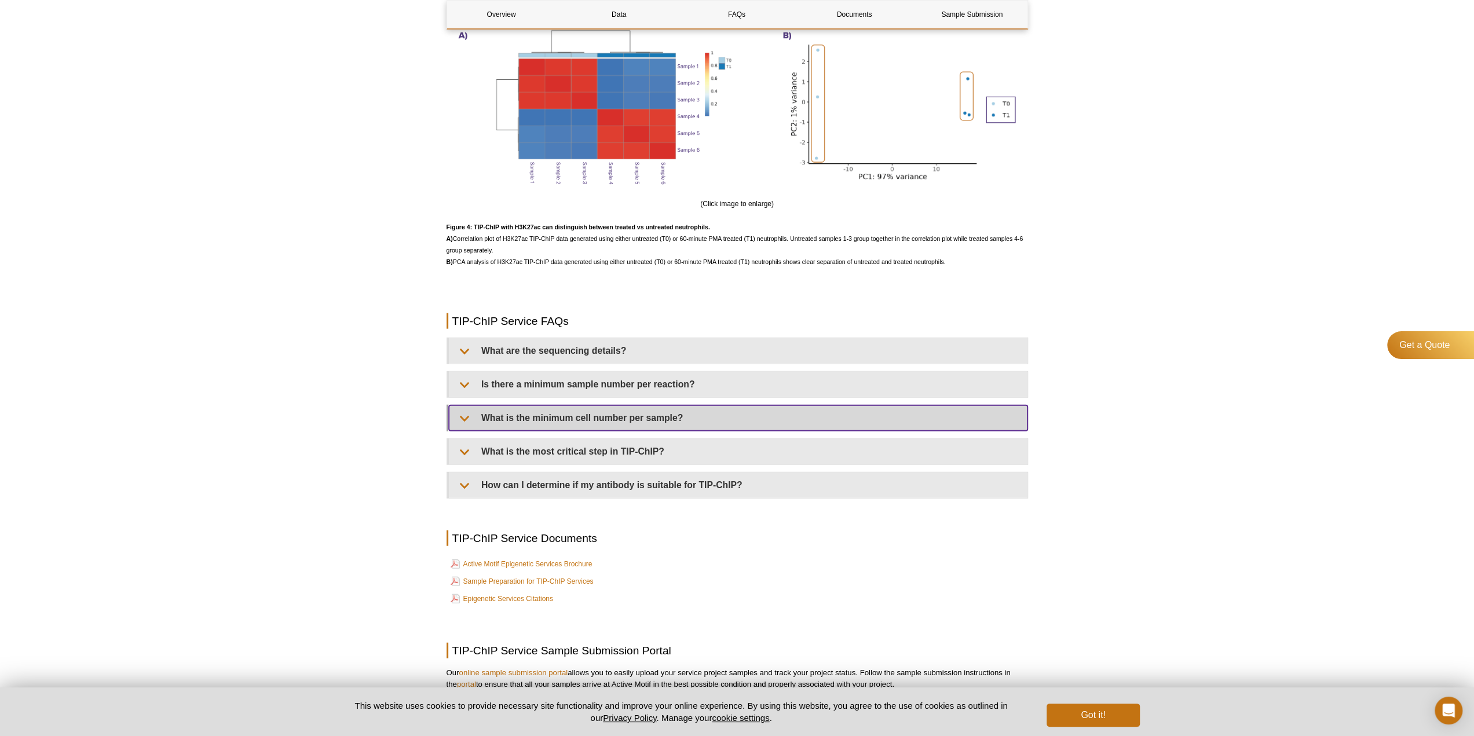
click at [612, 430] on summary "What is the minimum cell number per sample?" at bounding box center [738, 417] width 579 height 25
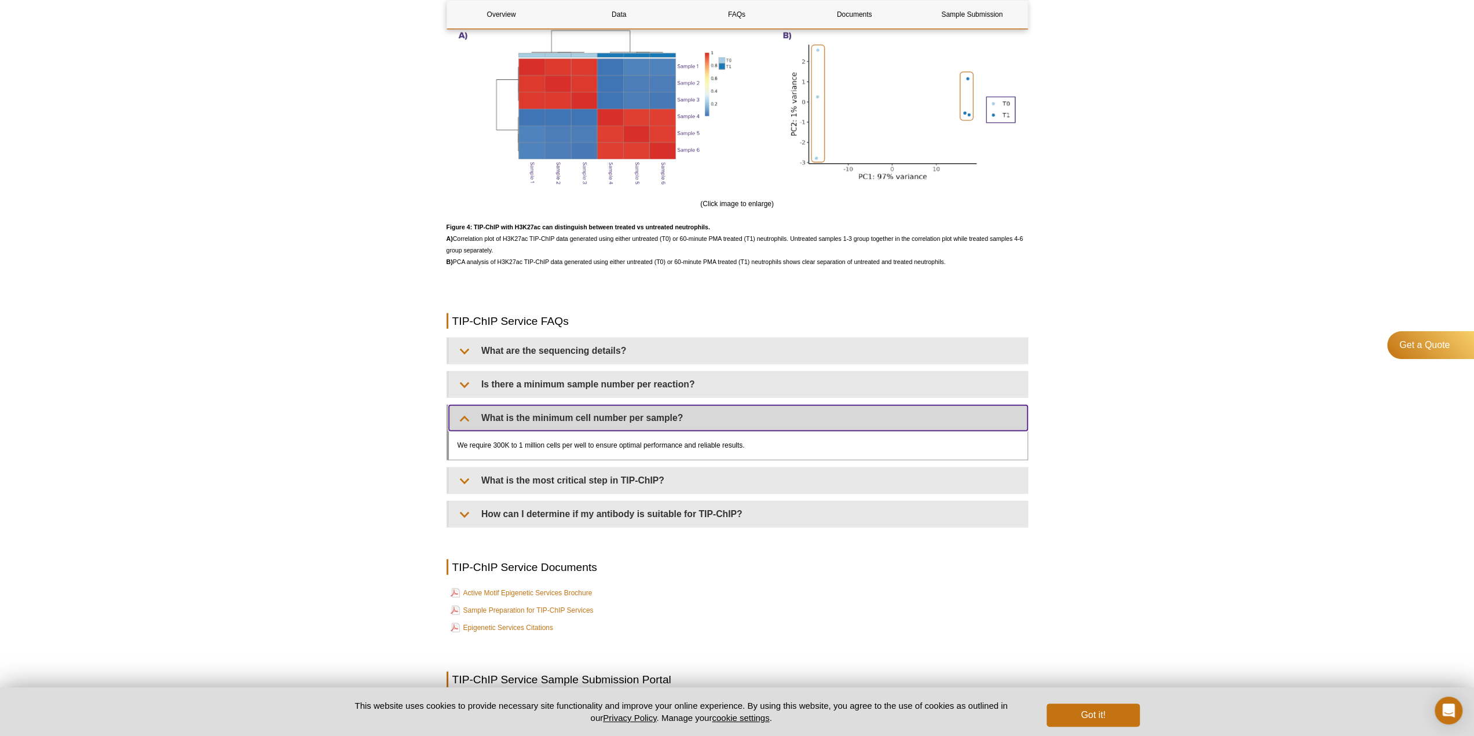
click at [612, 430] on summary "What is the minimum cell number per sample?" at bounding box center [738, 417] width 579 height 25
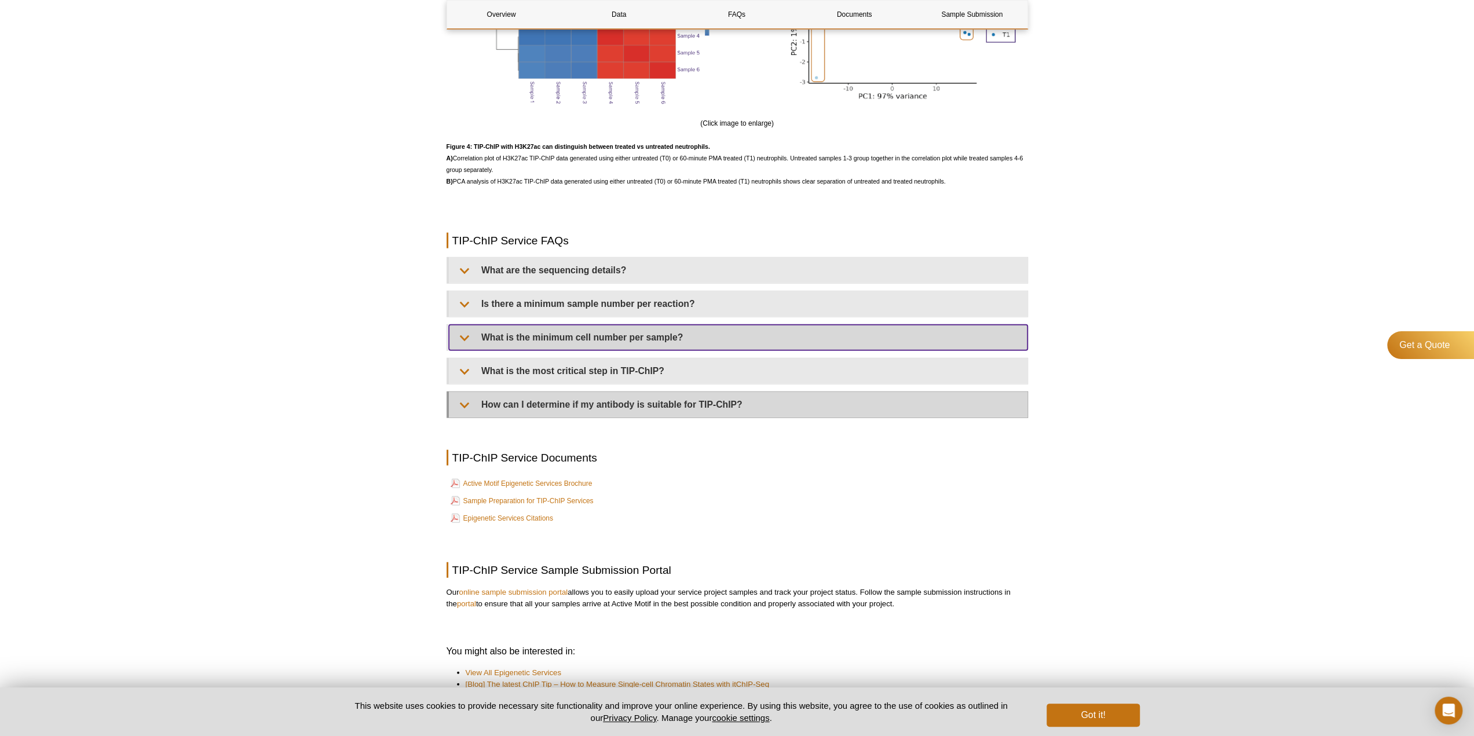
scroll to position [2606, 0]
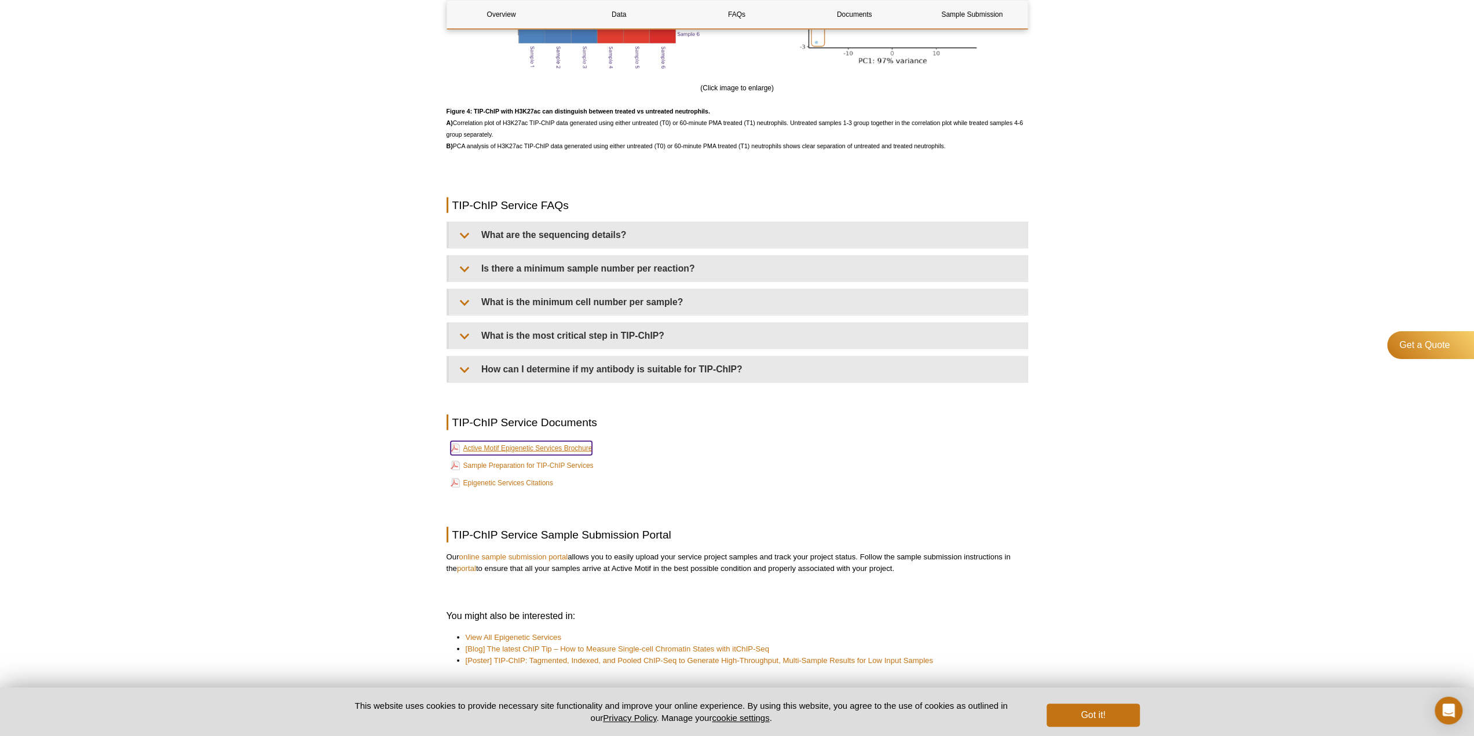
click at [576, 455] on link "Active Motif Epigenetic Services Brochure" at bounding box center [522, 448] width 142 height 14
click at [556, 473] on link "Sample Preparation for TIP-ChIP Services" at bounding box center [522, 466] width 143 height 14
